Goal: Navigation & Orientation: Find specific page/section

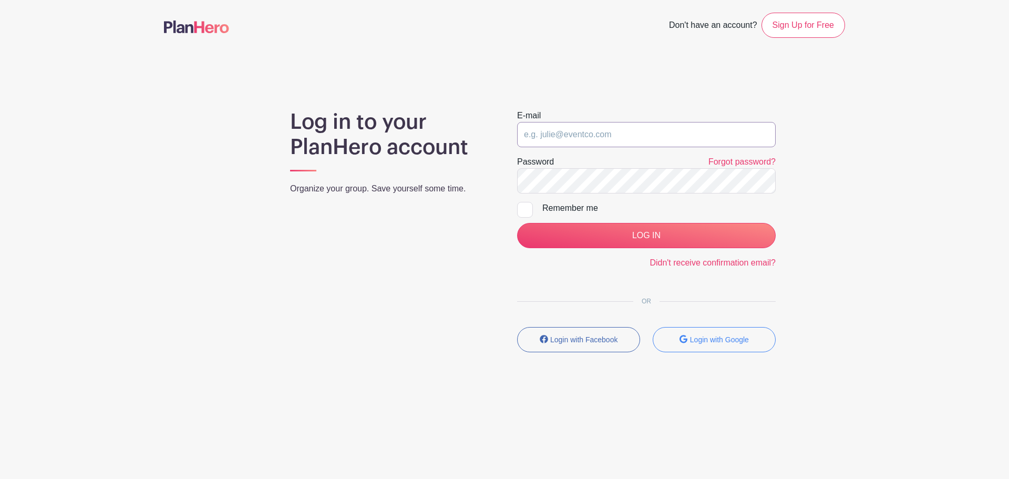
click at [556, 135] on input "email" at bounding box center [646, 134] width 259 height 25
type input "[PERSON_NAME][EMAIL_ADDRESS][PERSON_NAME][DOMAIN_NAME]"
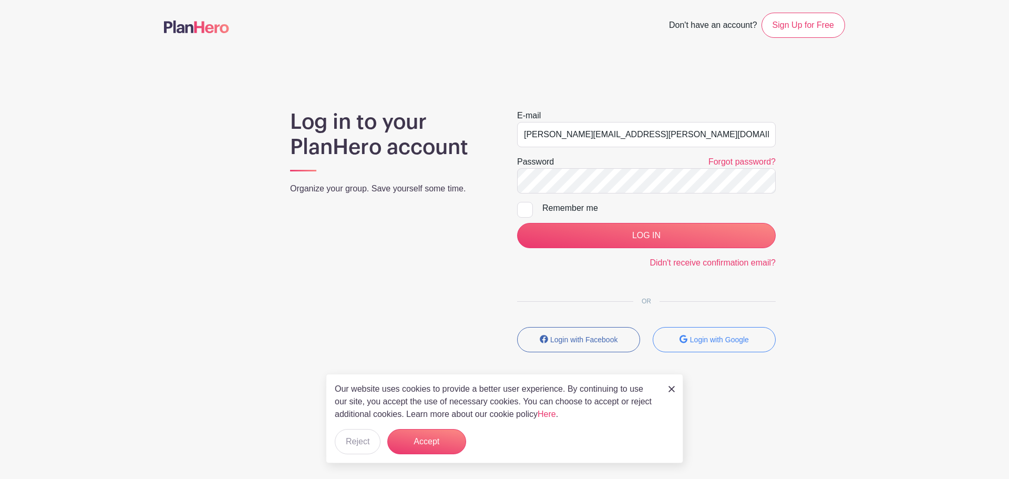
click at [765, 182] on keeper-lock "Open Keeper Popup" at bounding box center [763, 181] width 13 height 13
click at [517, 223] on input "LOG IN" at bounding box center [646, 235] width 259 height 25
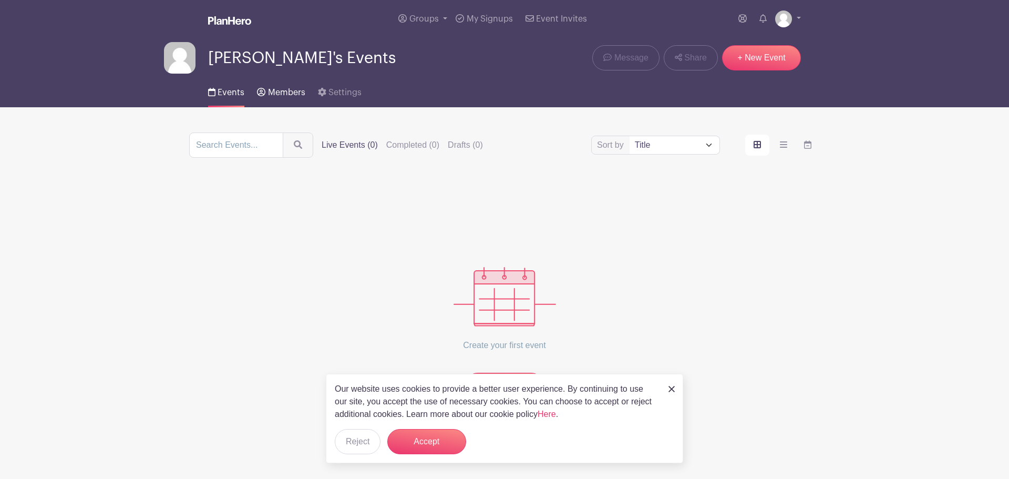
click at [268, 95] on span "Members" at bounding box center [286, 92] width 37 height 8
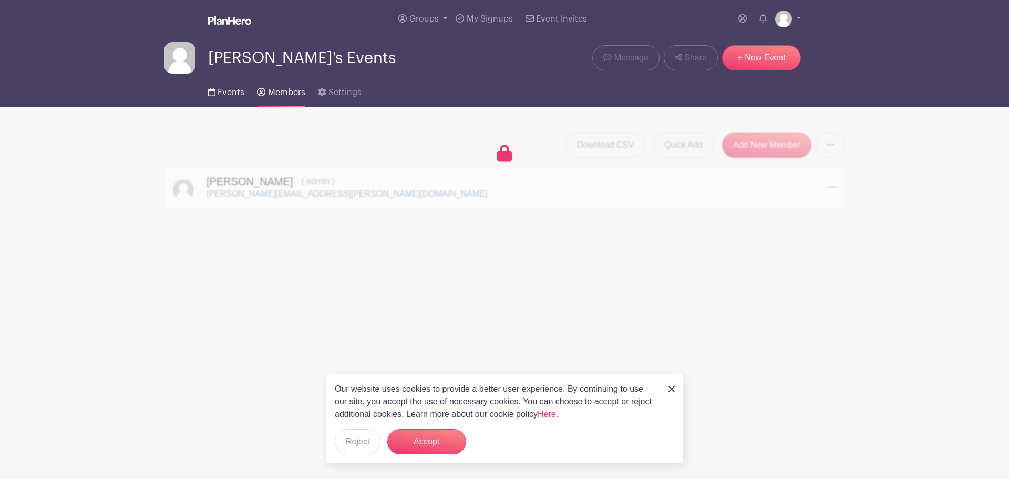
click at [228, 86] on link "Events" at bounding box center [226, 91] width 36 height 34
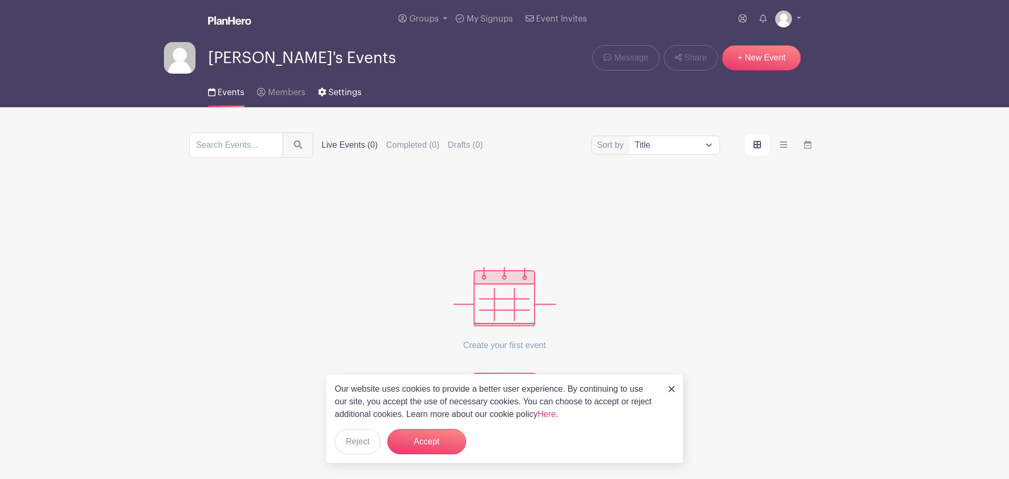
click at [333, 89] on span "Settings" at bounding box center [345, 92] width 33 height 8
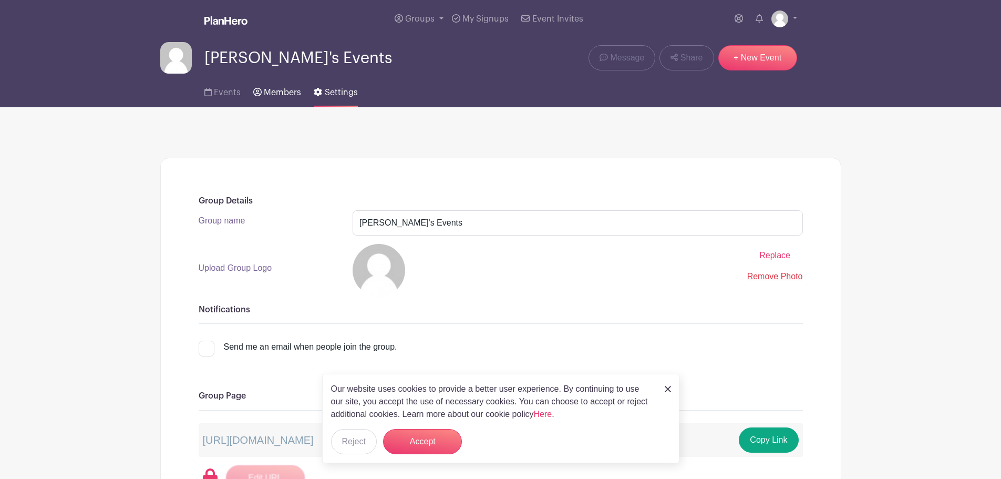
click at [291, 99] on link "Members" at bounding box center [277, 91] width 48 height 34
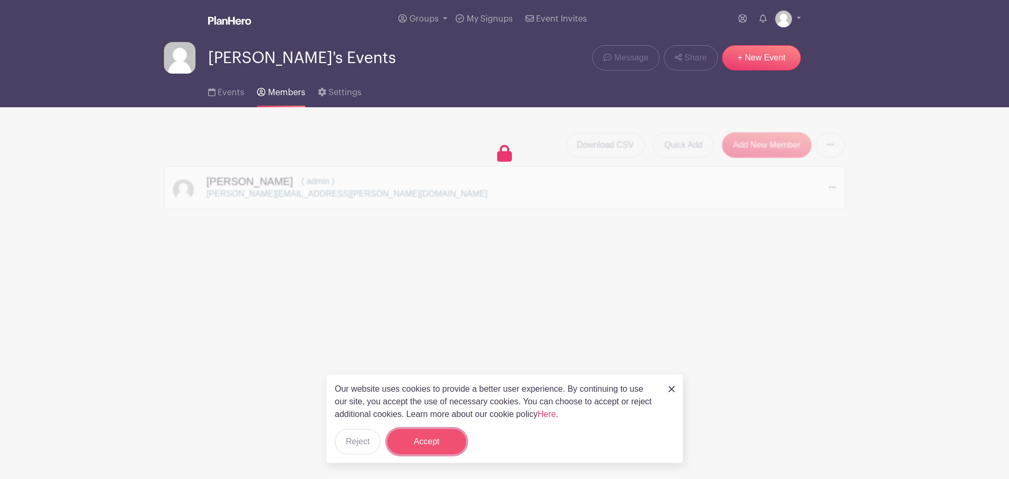
click at [415, 448] on button "Accept" at bounding box center [426, 441] width 79 height 25
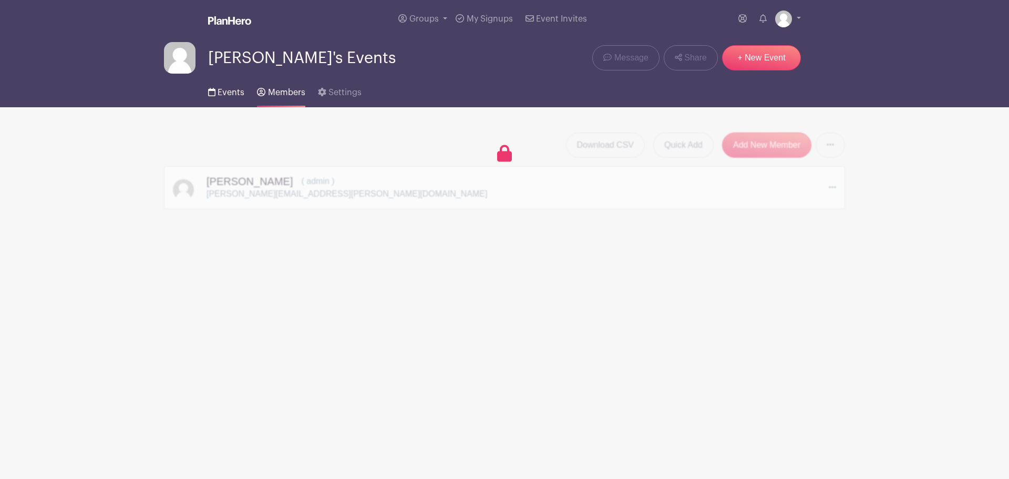
click at [225, 84] on link "Events" at bounding box center [226, 91] width 36 height 34
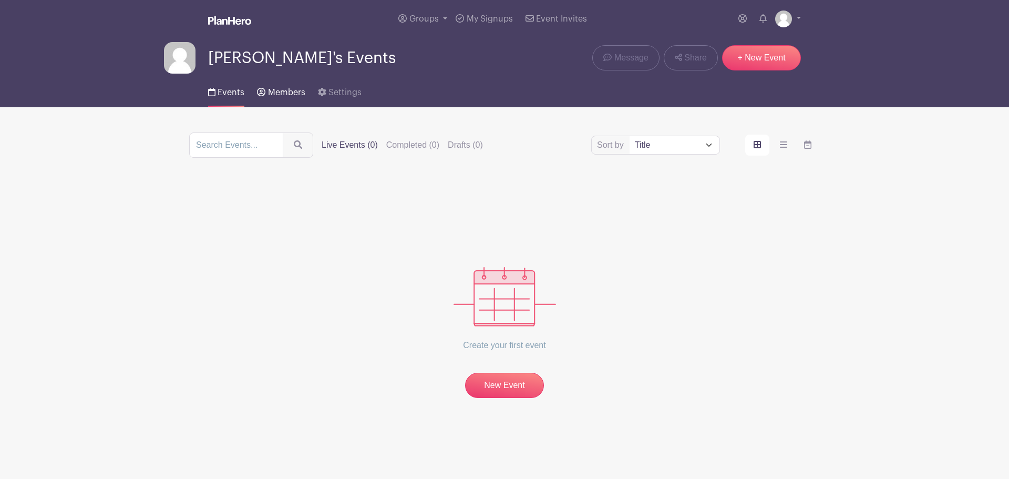
click at [278, 90] on span "Members" at bounding box center [286, 92] width 37 height 8
